Goal: Task Accomplishment & Management: Manage account settings

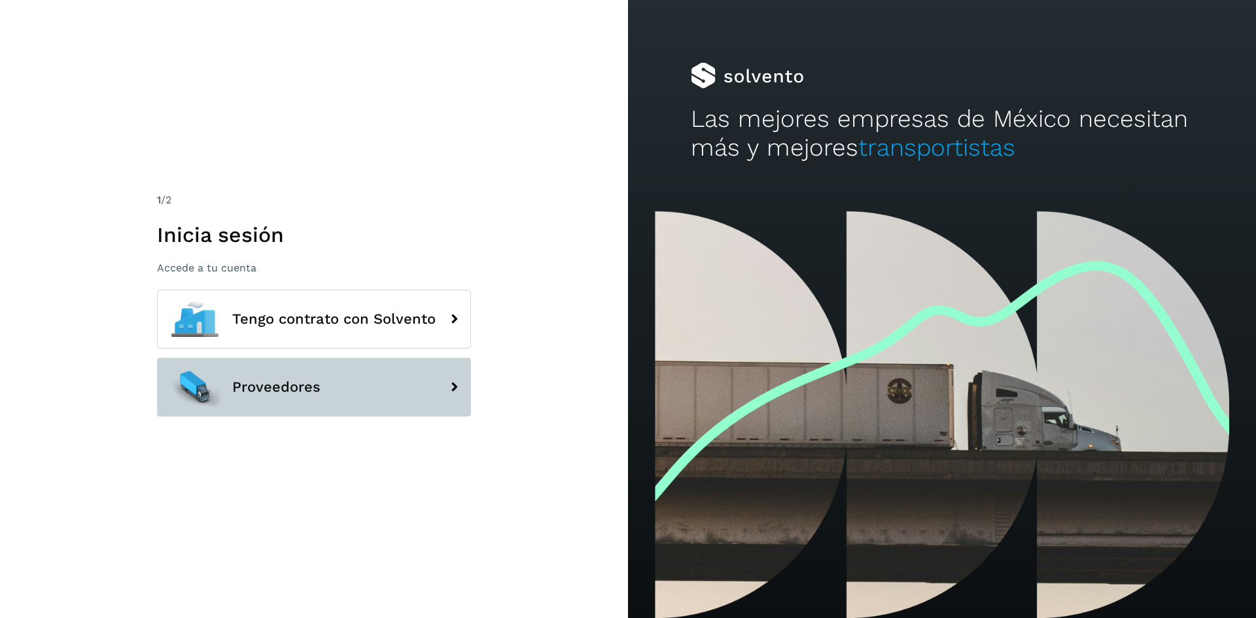
click at [382, 404] on button "Proveedores" at bounding box center [314, 387] width 314 height 59
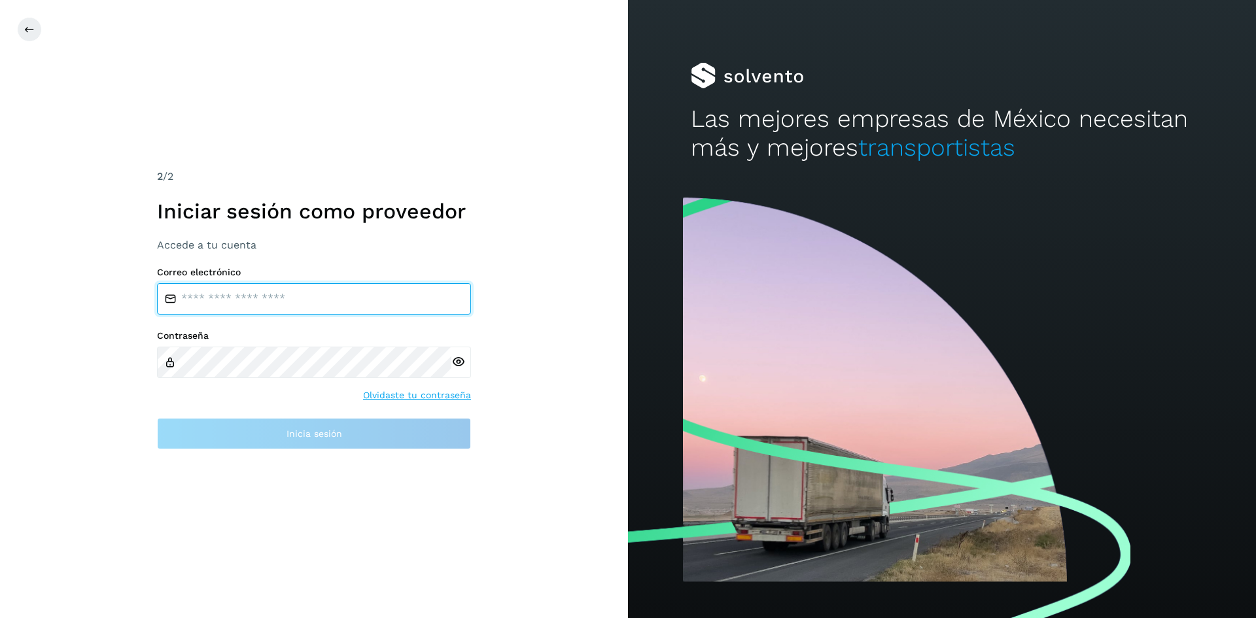
type input "**********"
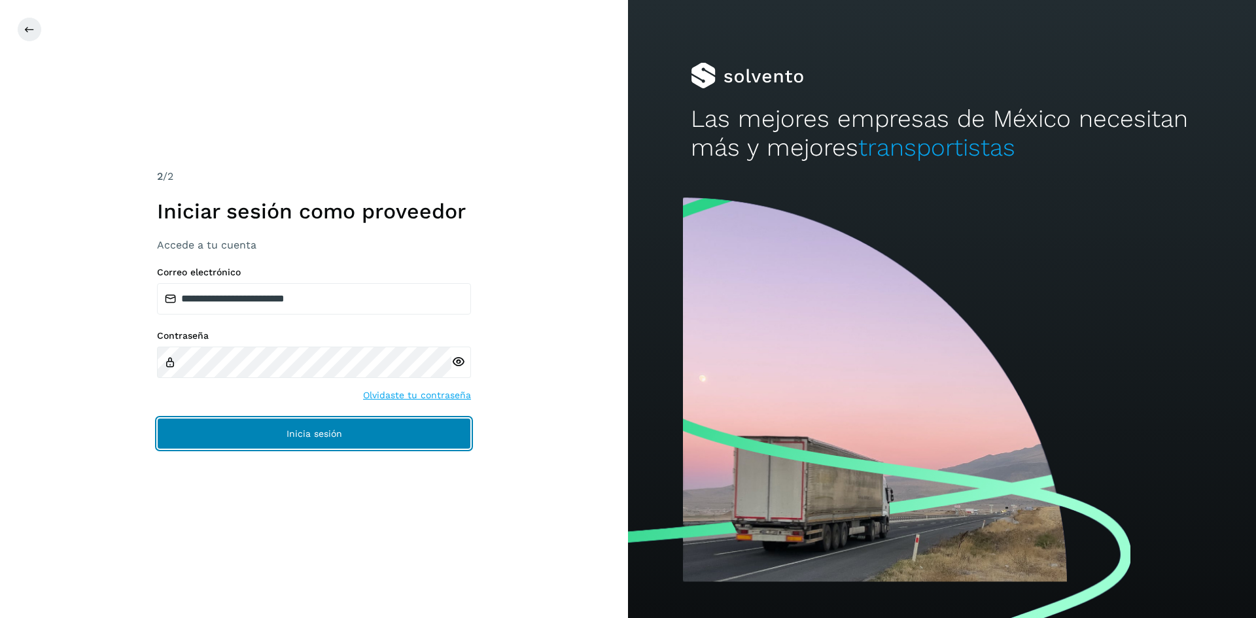
click at [387, 440] on button "Inicia sesión" at bounding box center [314, 433] width 314 height 31
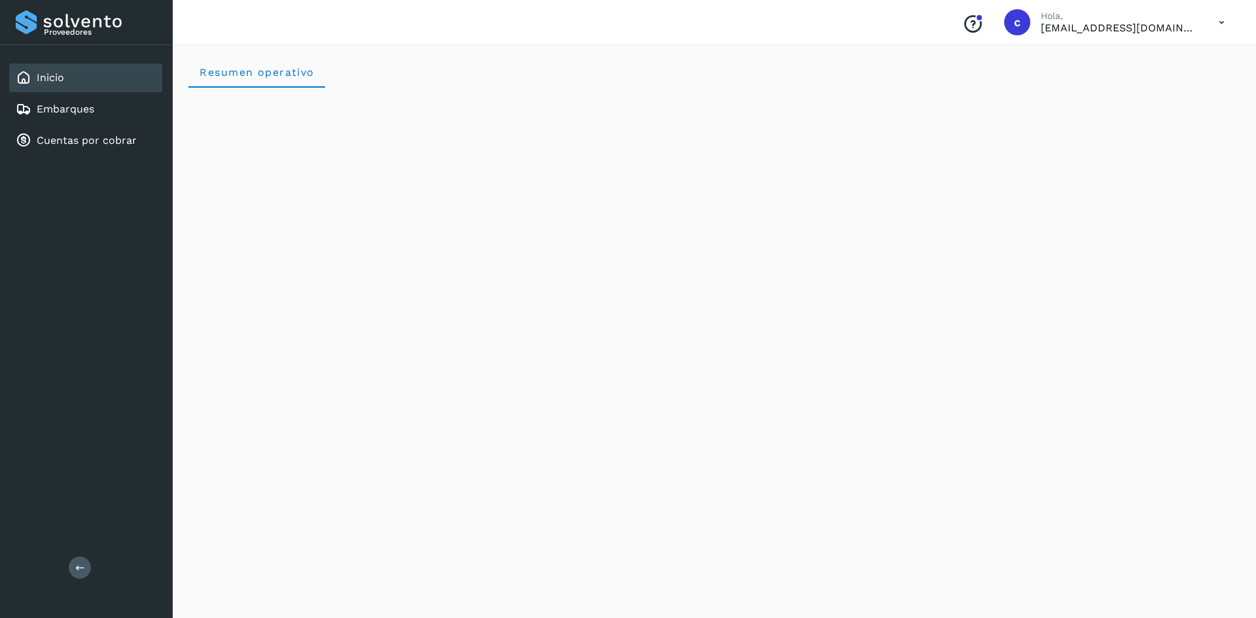
click at [108, 86] on div "Inicio" at bounding box center [85, 77] width 153 height 29
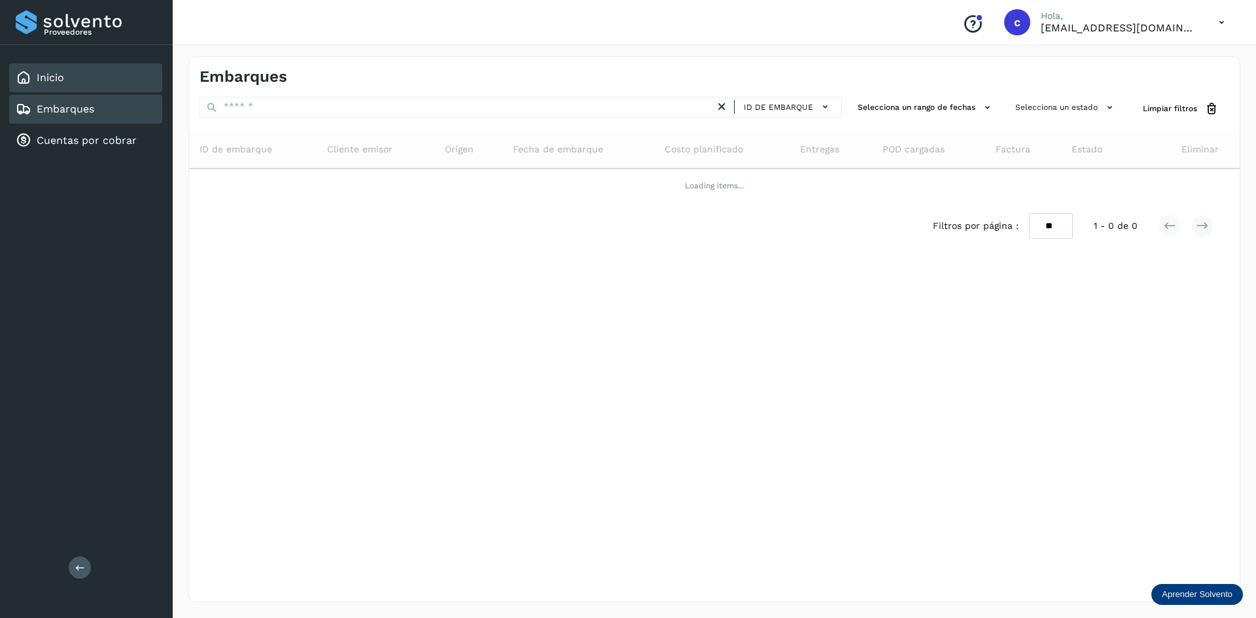
click at [128, 87] on div "Inicio" at bounding box center [85, 77] width 153 height 29
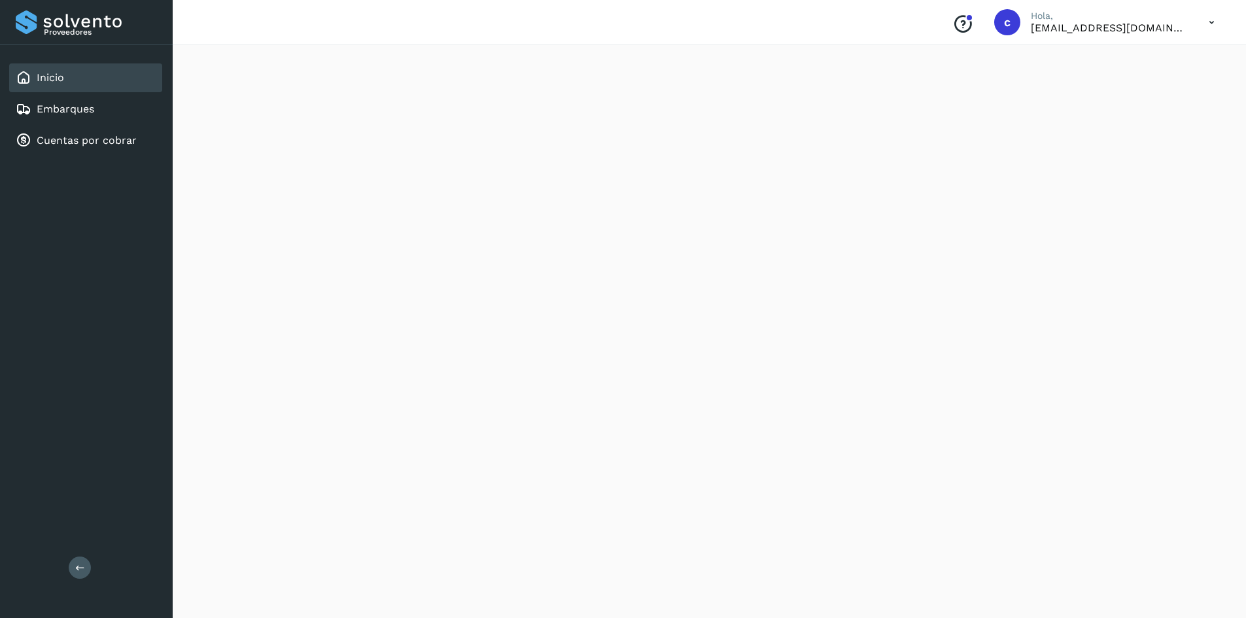
scroll to position [1047, 0]
